Goal: Find specific page/section: Find specific page/section

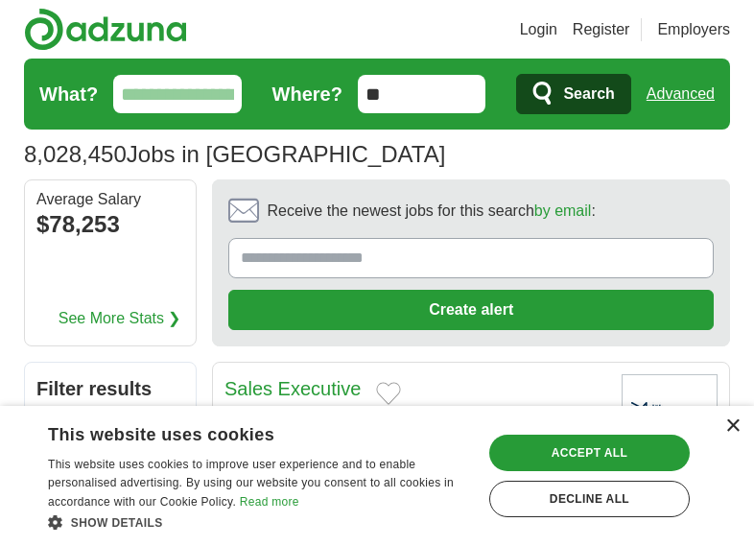
click at [735, 429] on div "×" at bounding box center [732, 426] width 14 height 14
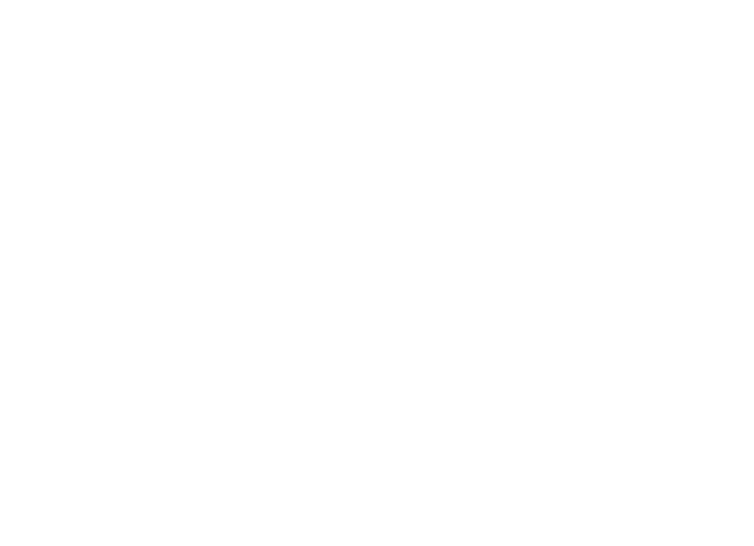
scroll to position [4590, 0]
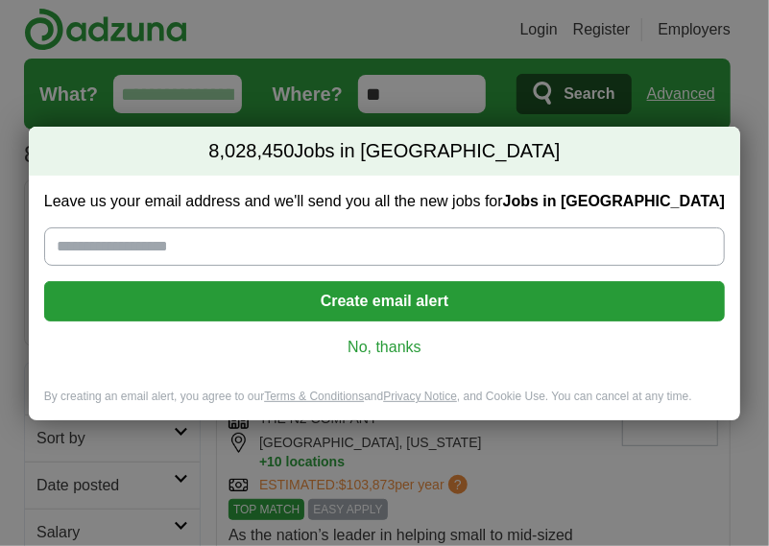
click at [398, 347] on link "No, thanks" at bounding box center [384, 347] width 650 height 21
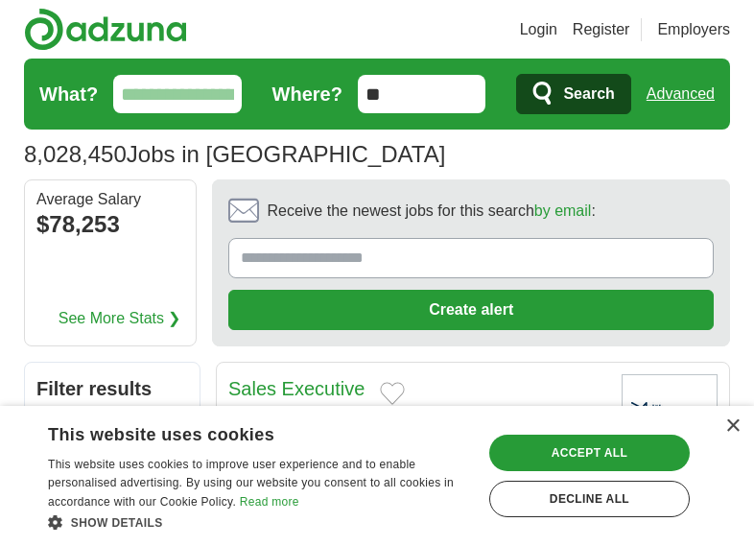
click at [741, 427] on div "× This website uses cookies This website uses cookies to improve user experienc…" at bounding box center [377, 476] width 754 height 140
click at [731, 426] on div "×" at bounding box center [732, 426] width 14 height 14
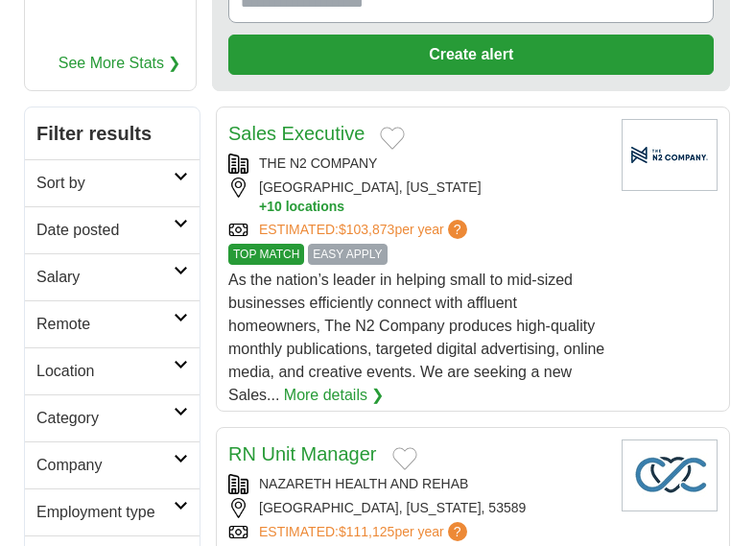
scroll to position [294, 0]
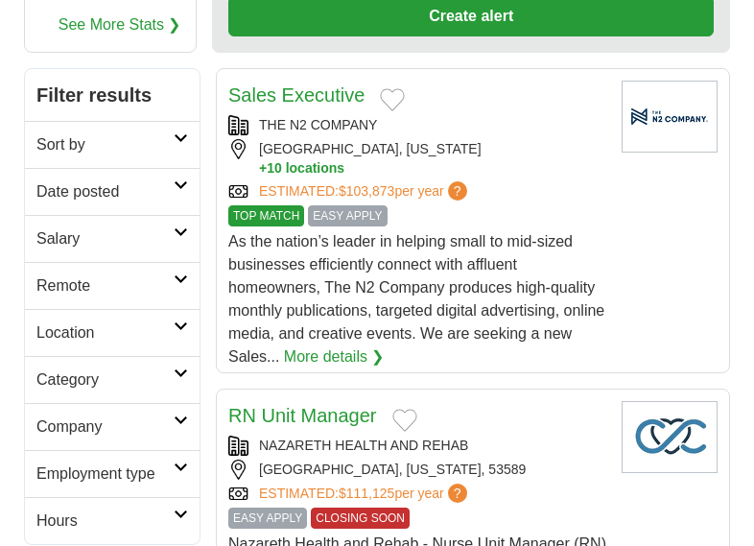
click at [174, 325] on link "Location" at bounding box center [112, 332] width 175 height 47
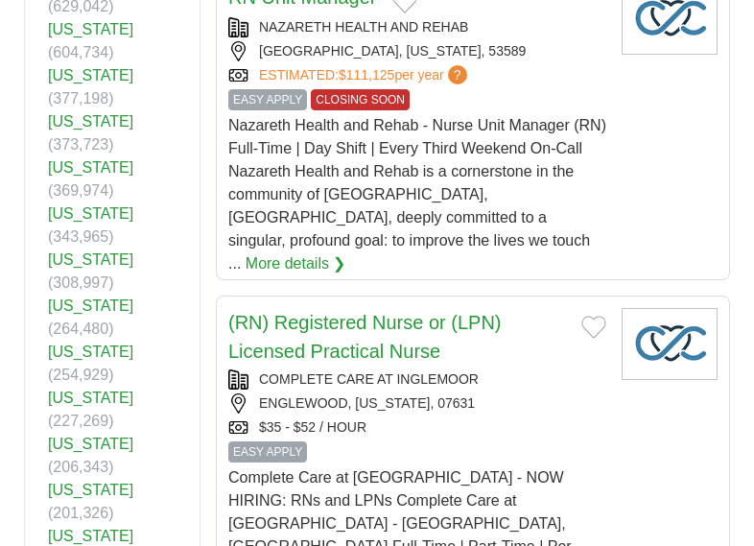
scroll to position [716, 0]
